Goal: Communication & Community: Answer question/provide support

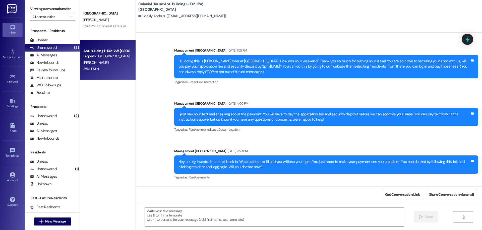
scroll to position [14019, 0]
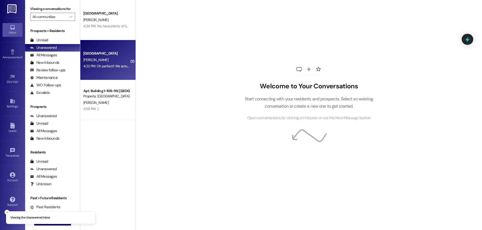
click at [111, 56] on div "[GEOGRAPHIC_DATA]" at bounding box center [106, 53] width 46 height 5
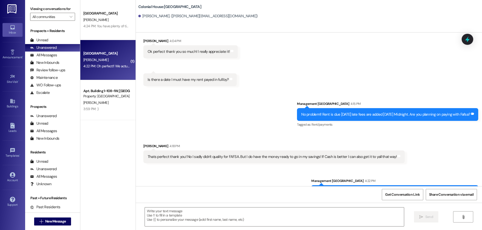
scroll to position [665, 0]
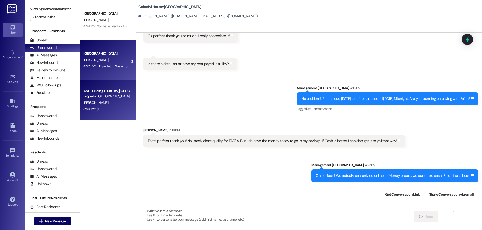
click at [95, 108] on div "3:59 PM: :) 3:59 PM: :)" at bounding box center [106, 109] width 47 height 6
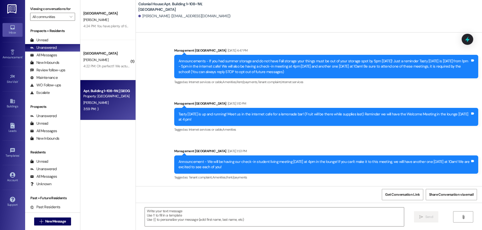
scroll to position [12274, 0]
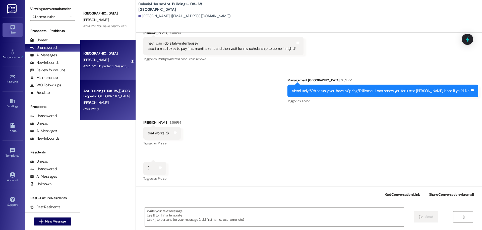
click at [105, 73] on div "Colonial House Prospect [PERSON_NAME] 4:22 PM: Oh perfect!! We actually can onl…" at bounding box center [107, 60] width 55 height 40
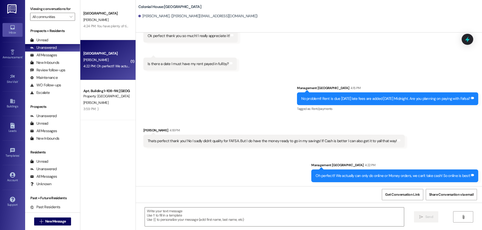
scroll to position [665, 0]
